Goal: Download file/media

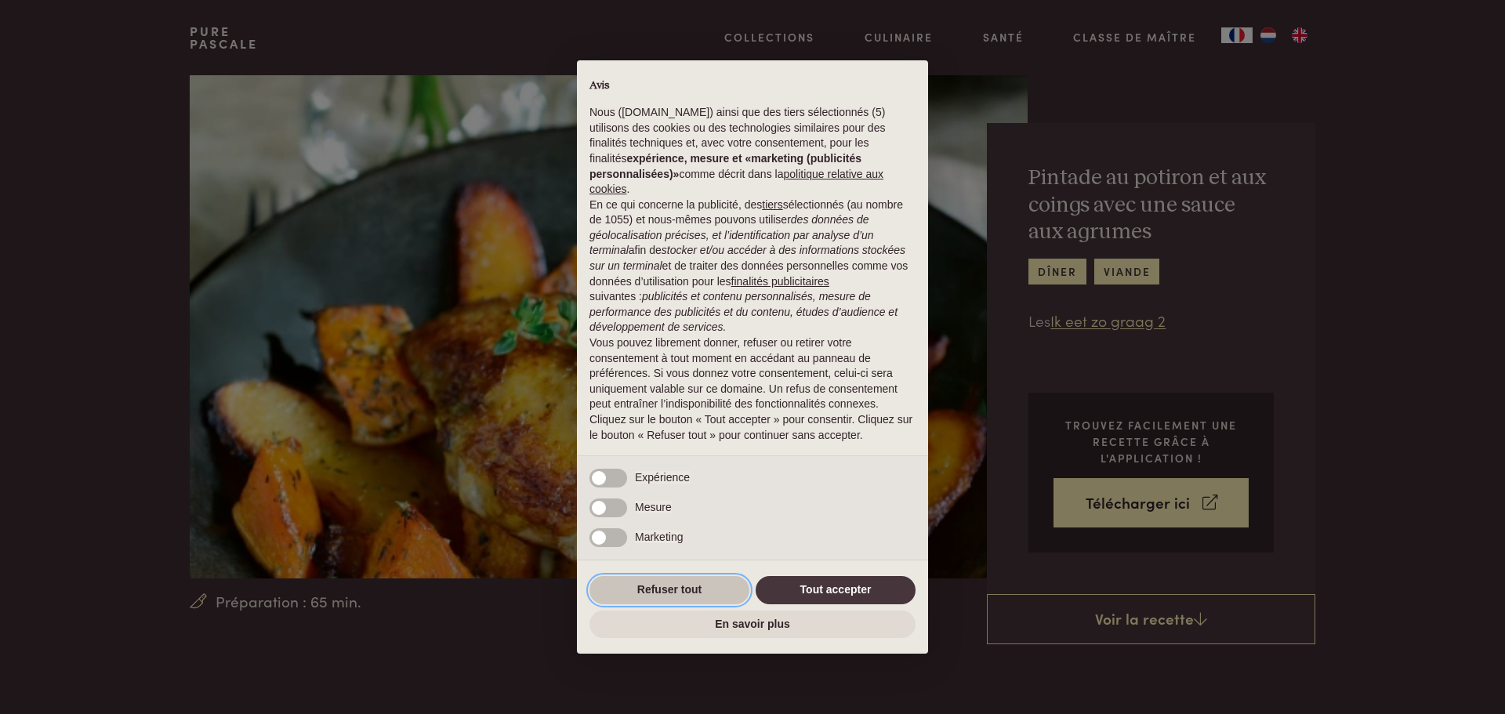
click at [681, 593] on button "Refuser tout" at bounding box center [670, 590] width 160 height 28
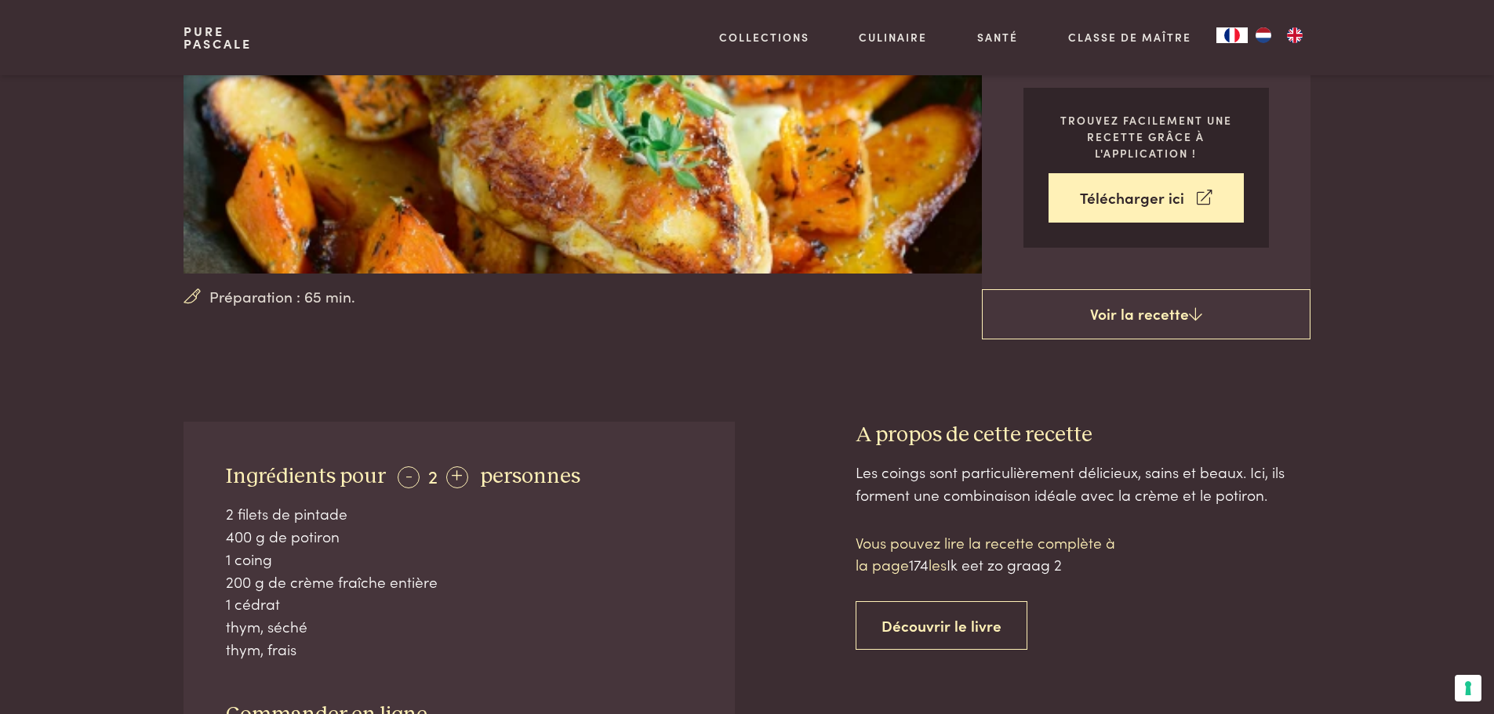
scroll to position [314, 0]
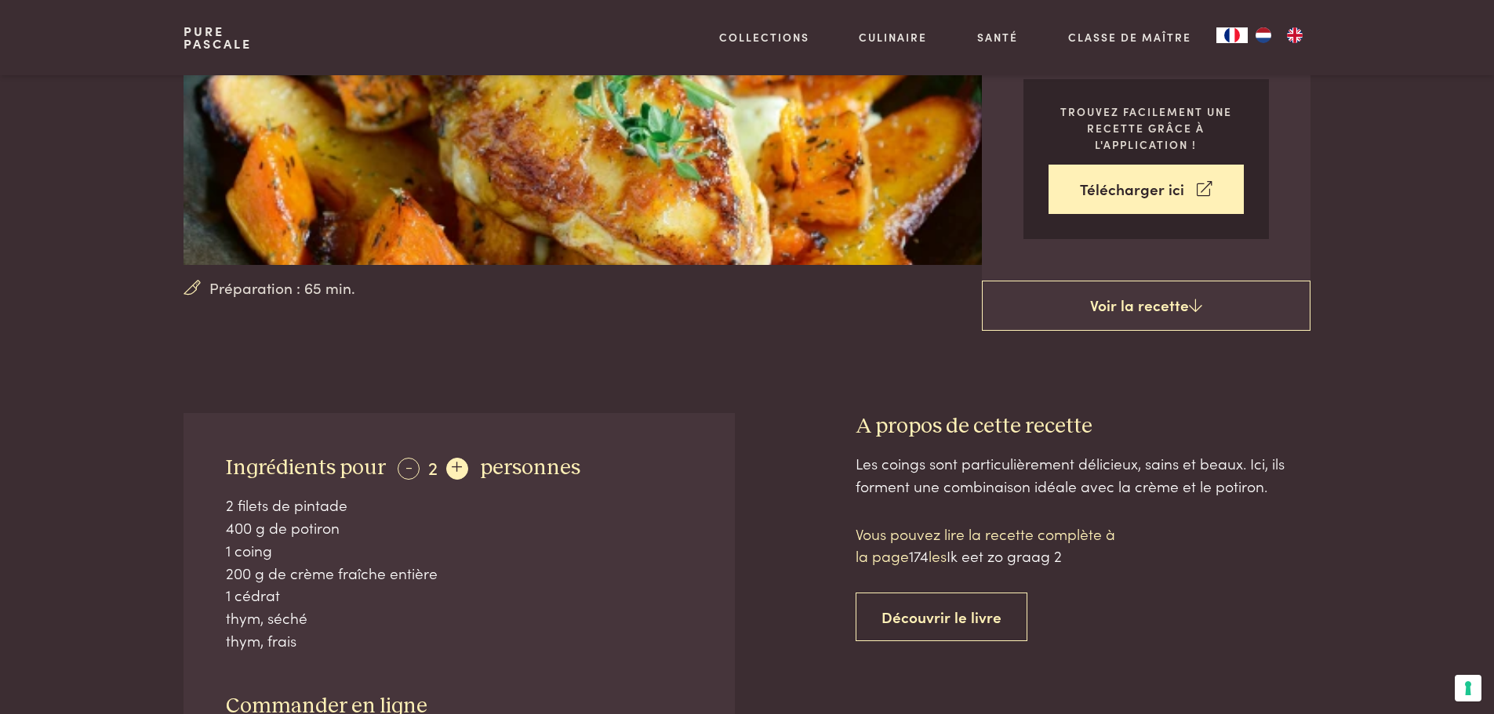
click at [446, 474] on div "+" at bounding box center [457, 469] width 22 height 22
click at [448, 473] on div "+" at bounding box center [457, 469] width 22 height 22
click at [448, 473] on div "+" at bounding box center [458, 469] width 22 height 22
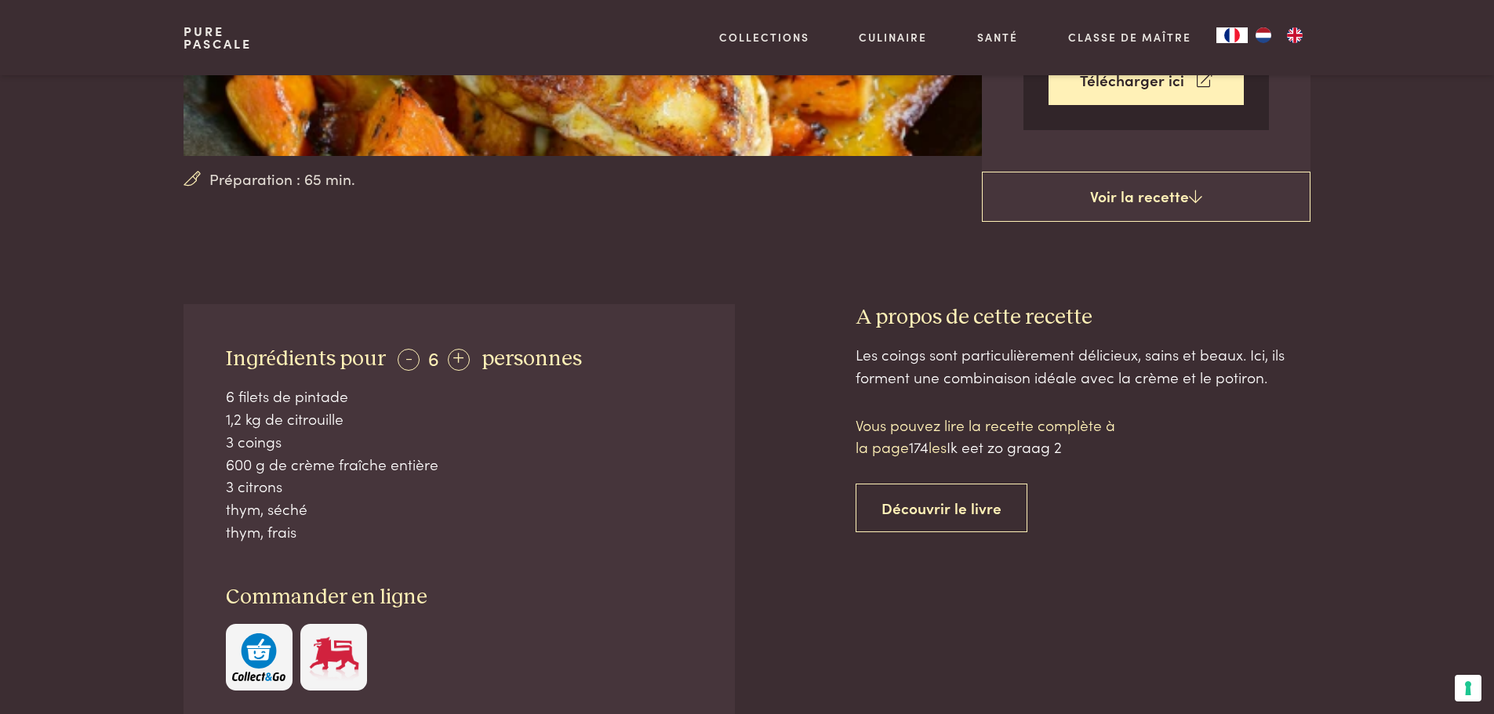
scroll to position [392, 0]
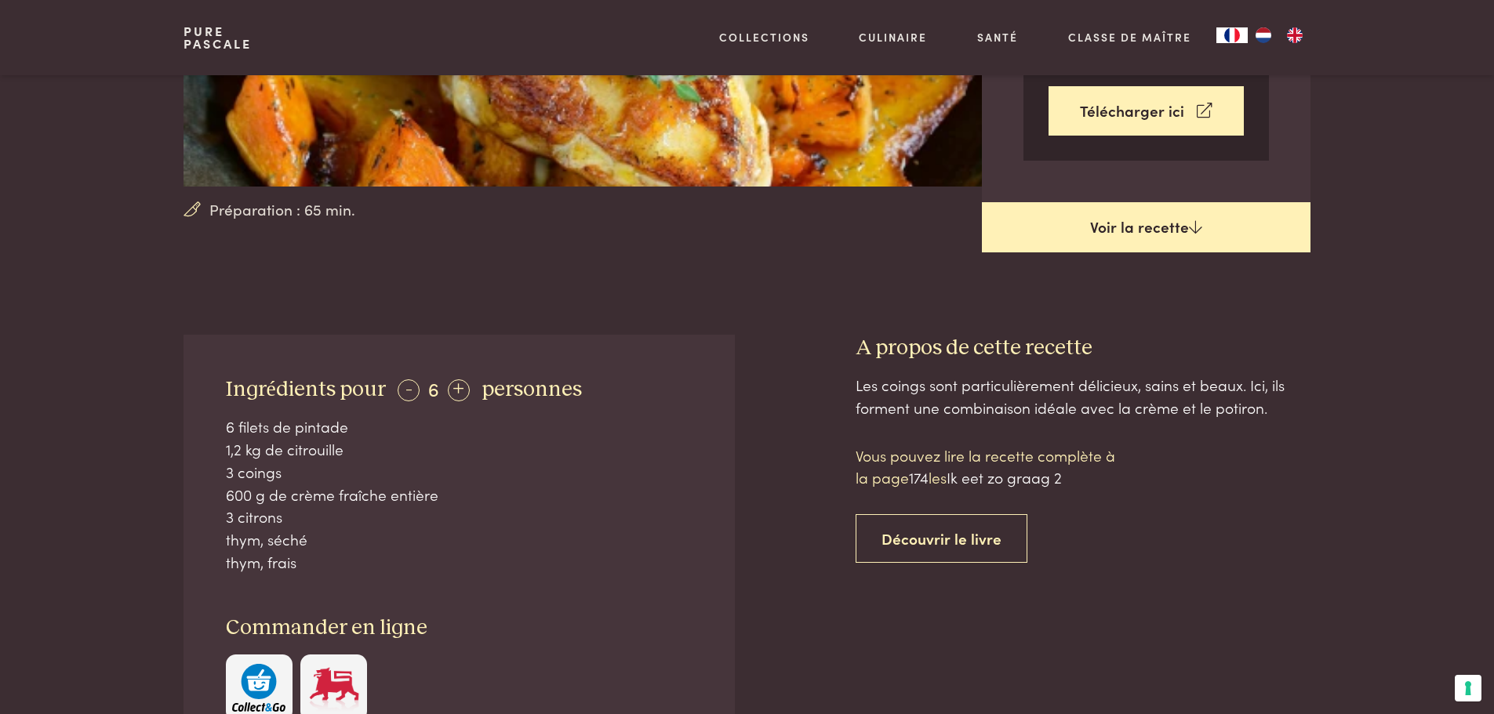
click at [1154, 235] on link "Voir la recette" at bounding box center [1146, 227] width 329 height 50
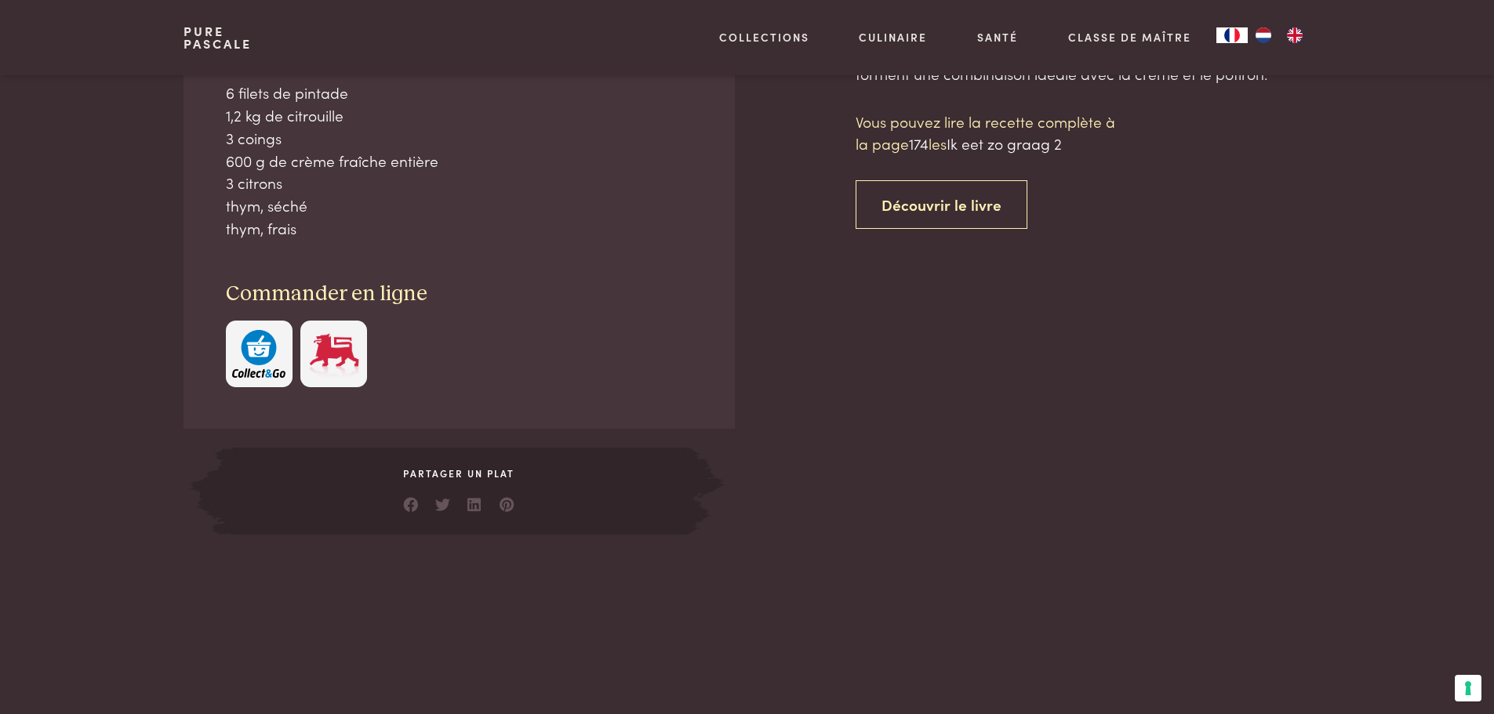
scroll to position [727, 0]
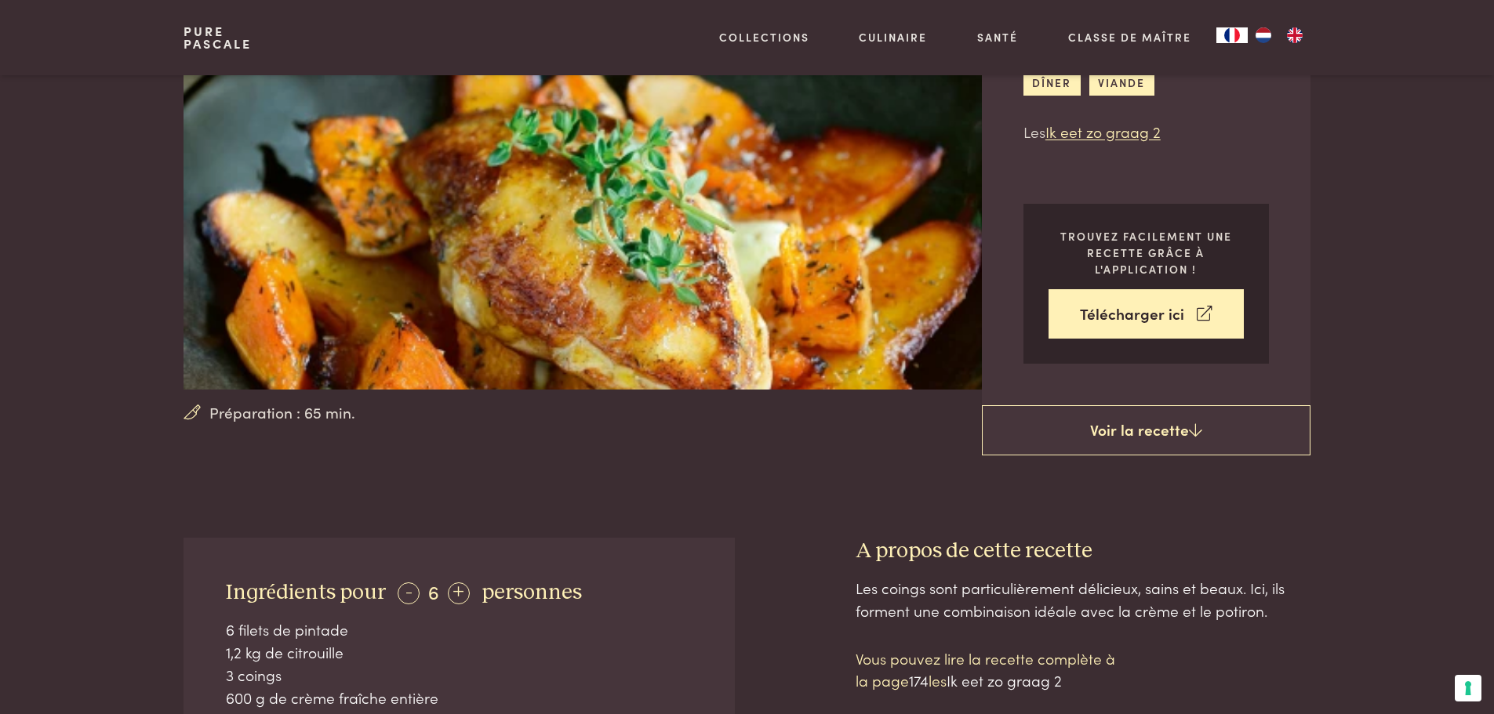
scroll to position [178, 0]
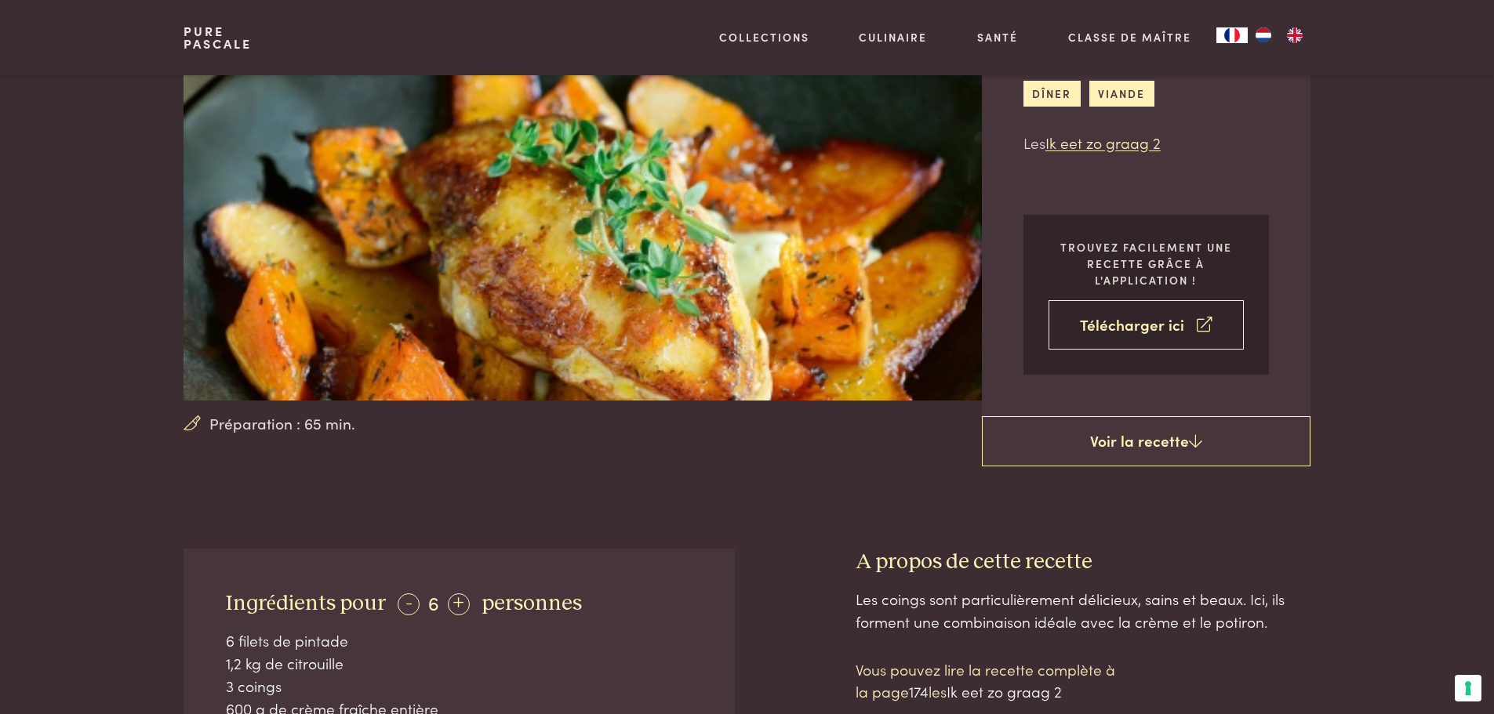
click at [1179, 335] on link "Télécharger ici" at bounding box center [1145, 324] width 195 height 49
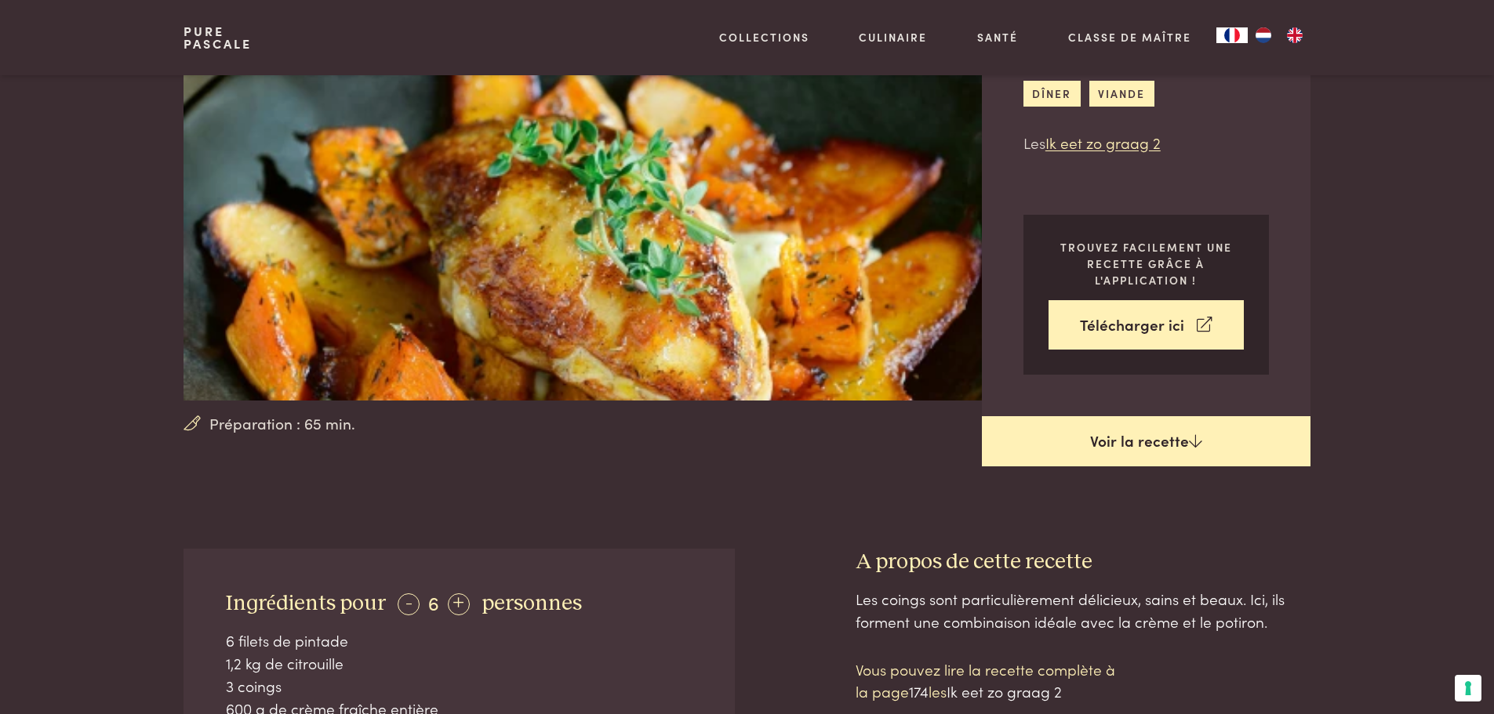
click at [1160, 448] on link "Voir la recette" at bounding box center [1146, 441] width 329 height 50
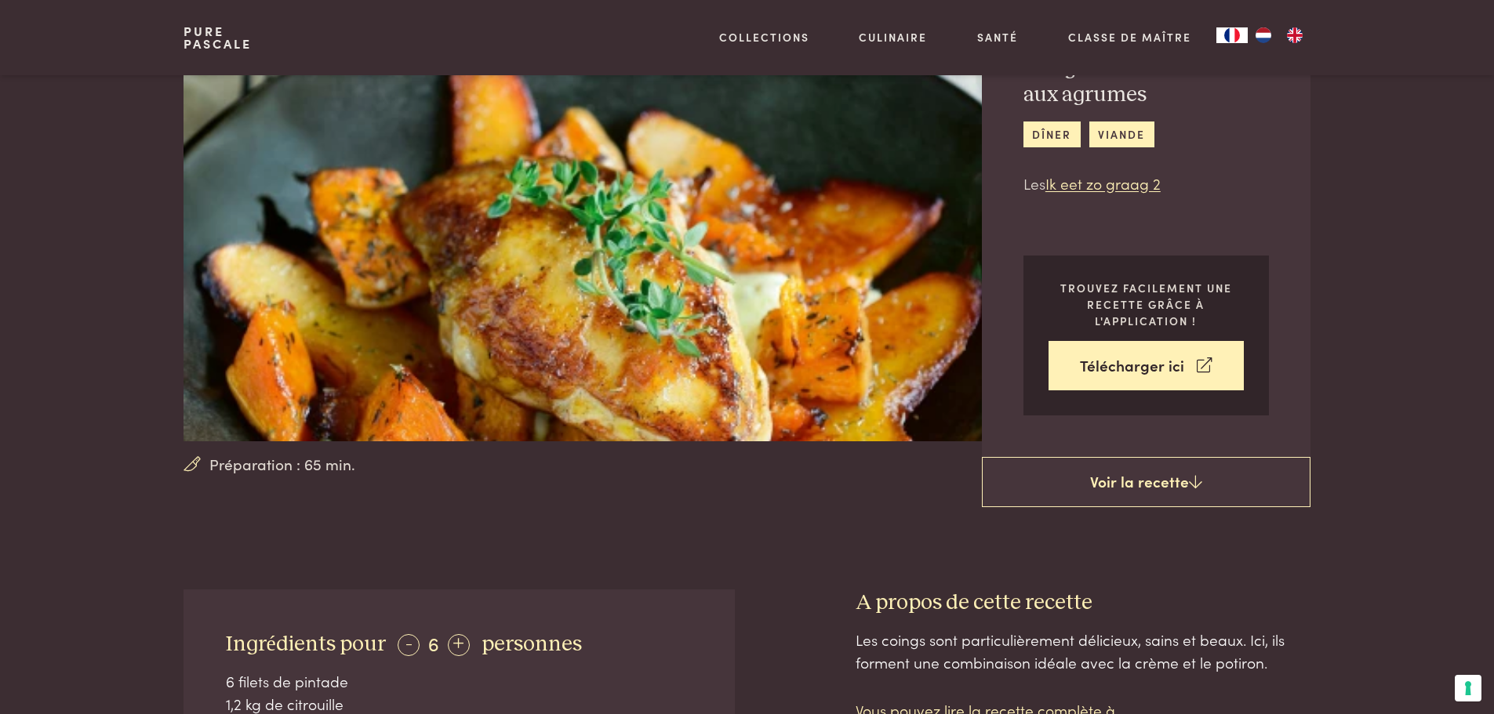
scroll to position [100, 0]
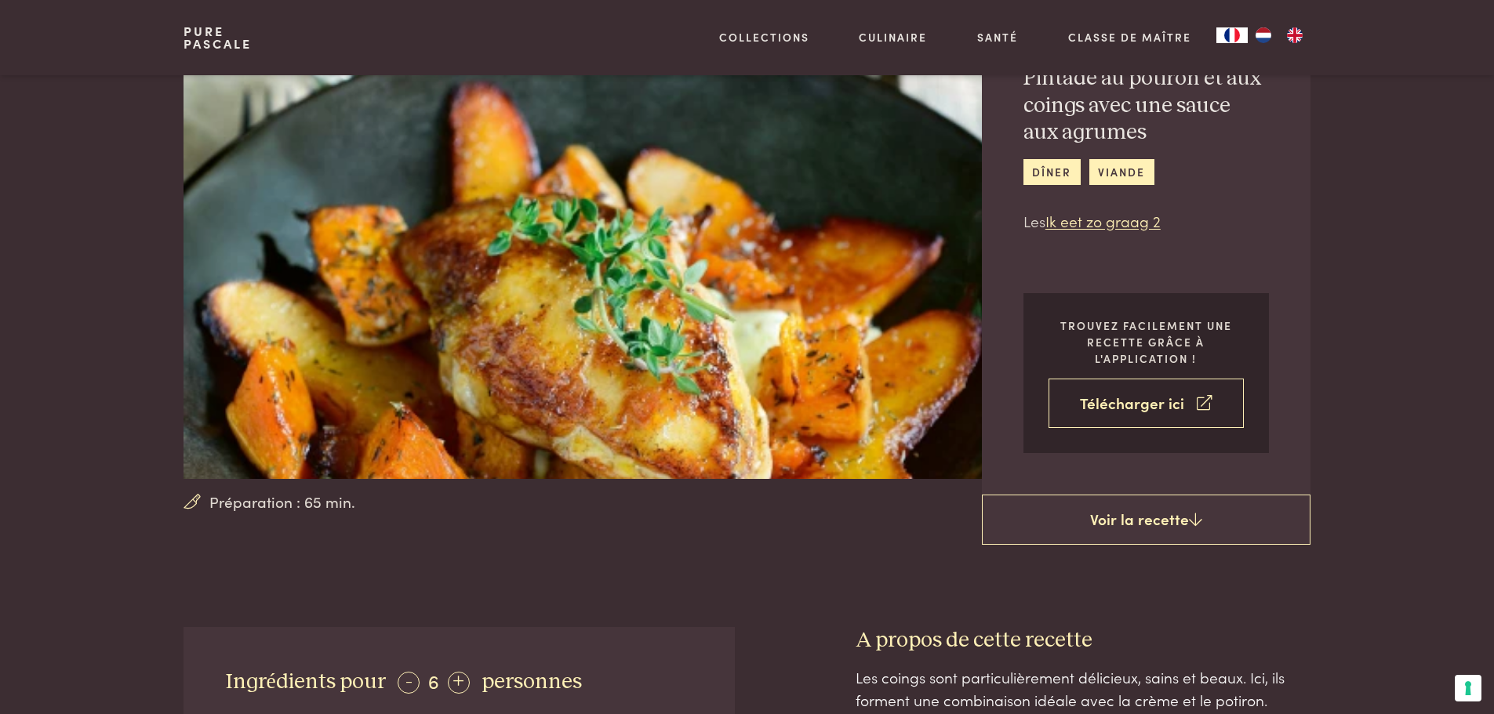
click at [1135, 410] on link "Télécharger ici" at bounding box center [1145, 403] width 195 height 49
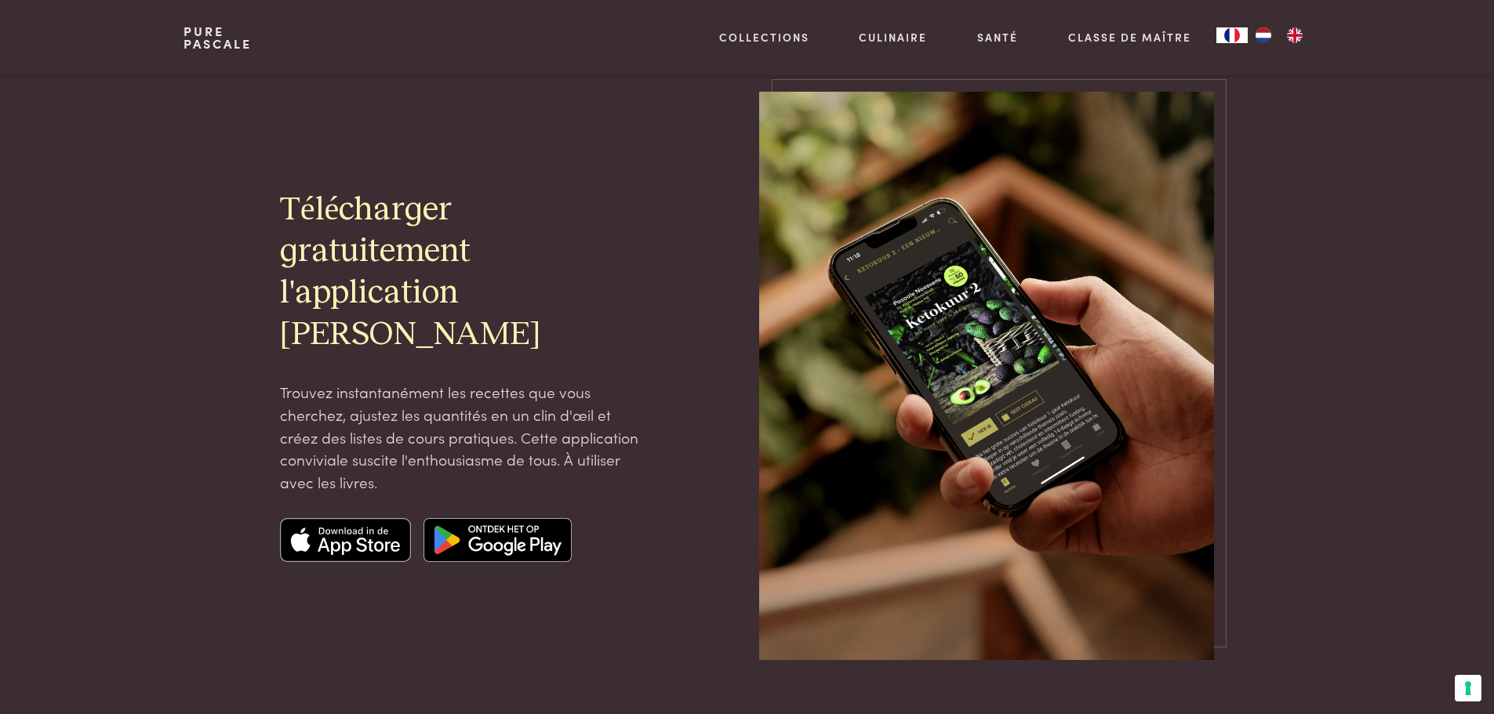
scroll to position [157, 0]
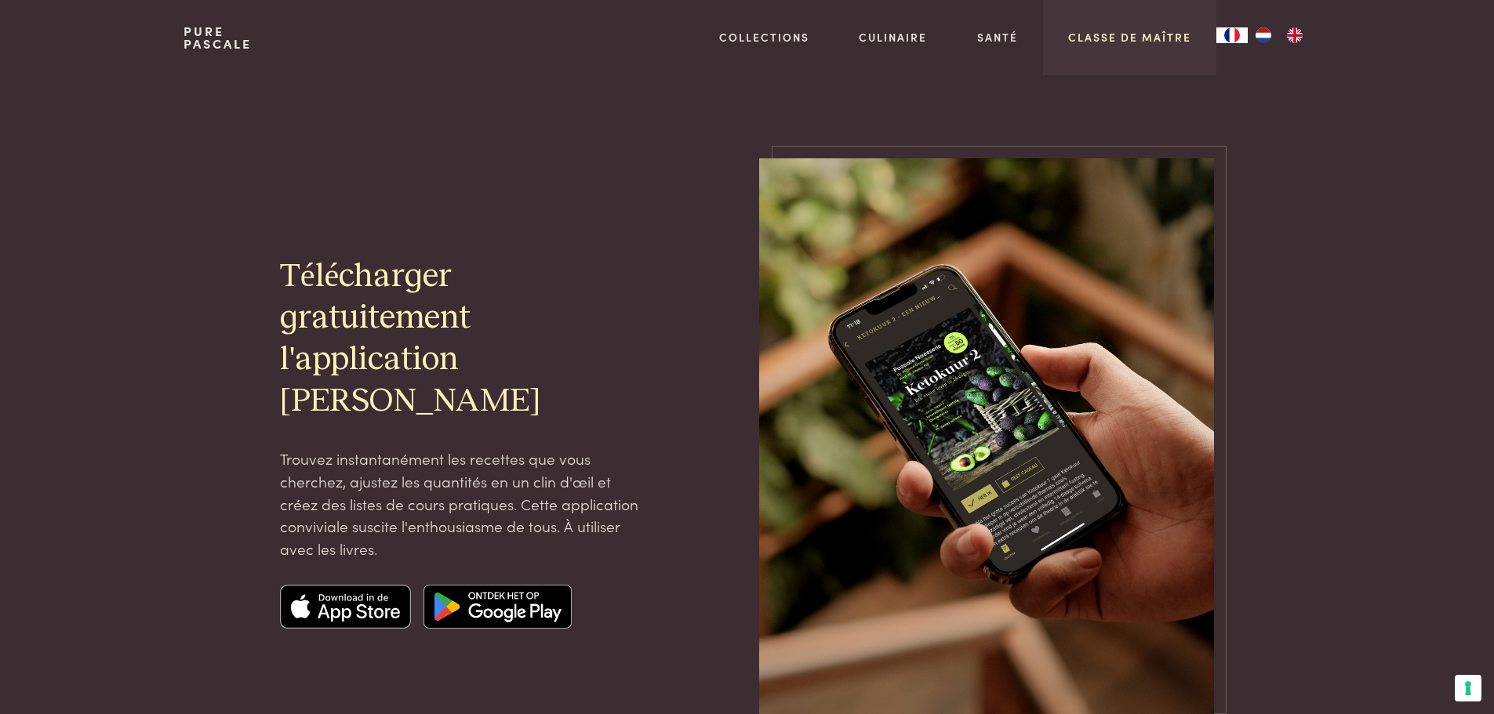
click at [1146, 42] on link "Classe de maître" at bounding box center [1129, 37] width 123 height 16
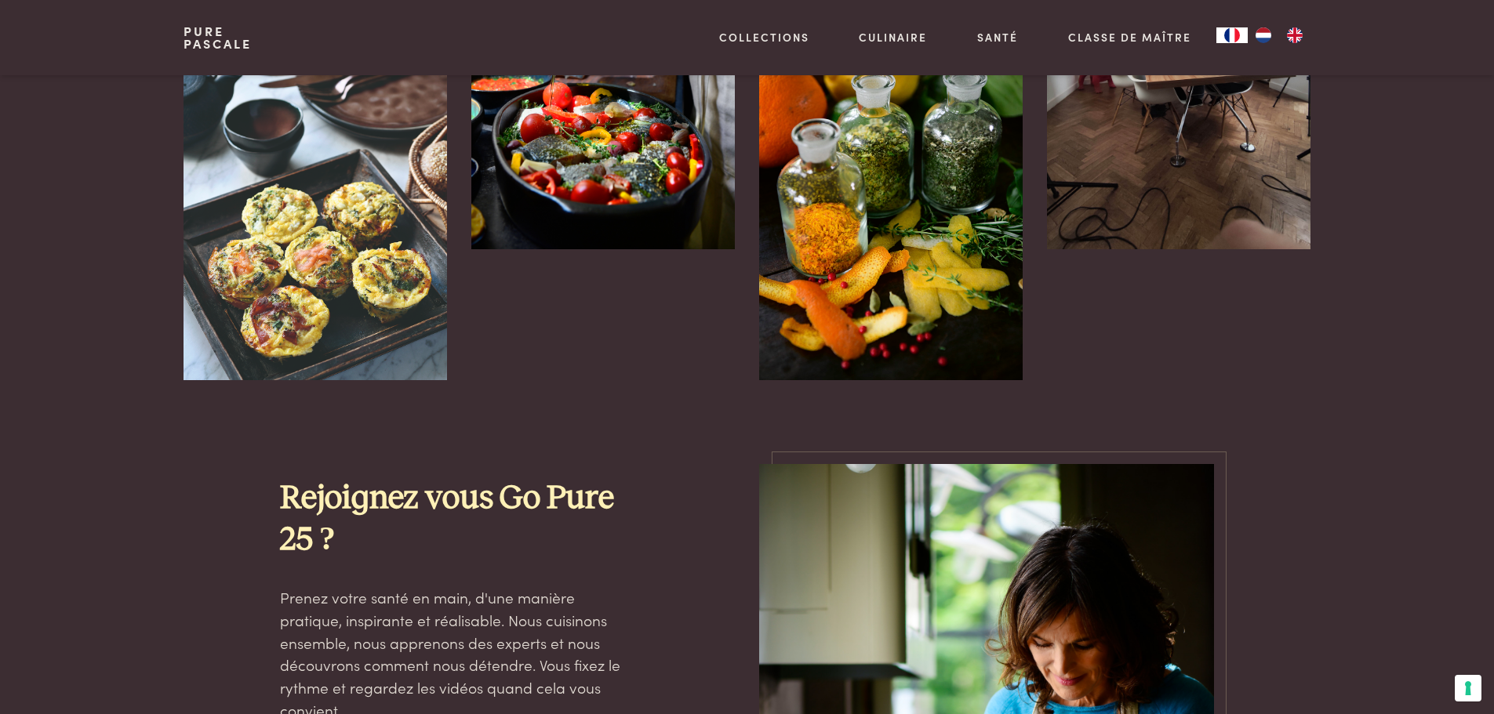
scroll to position [1098, 0]
